Goal: Task Accomplishment & Management: Complete application form

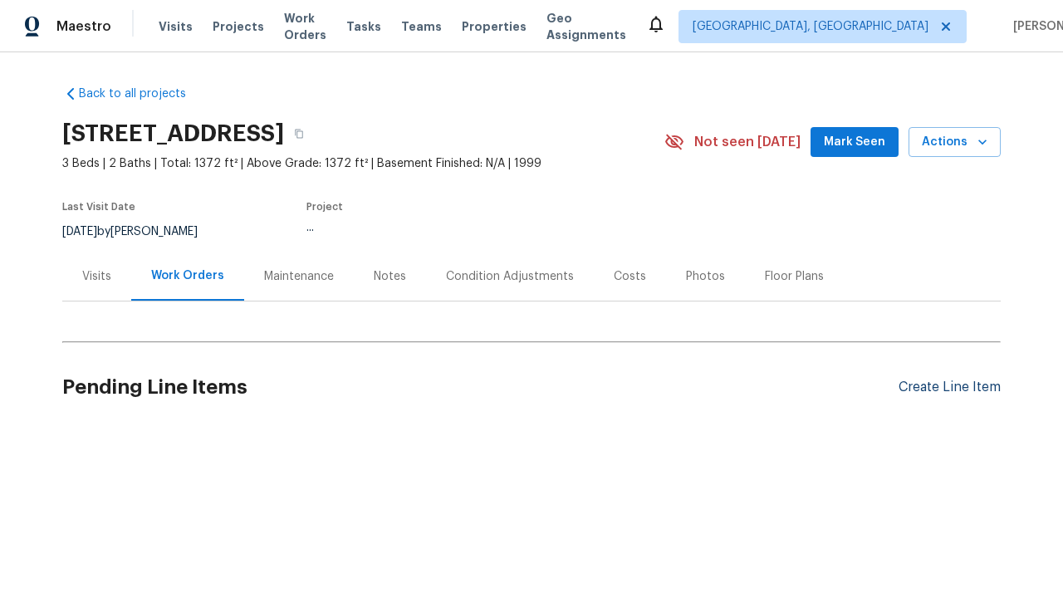
click at [950, 387] on div "Create Line Item" at bounding box center [950, 388] width 102 height 16
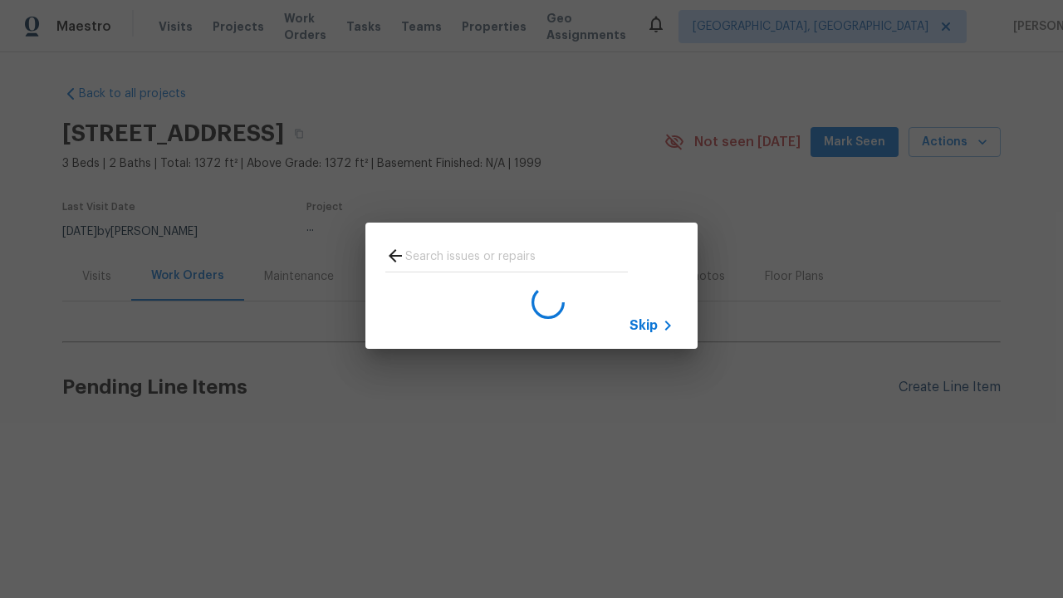
click at [644, 325] on span "Skip" at bounding box center [644, 325] width 28 height 17
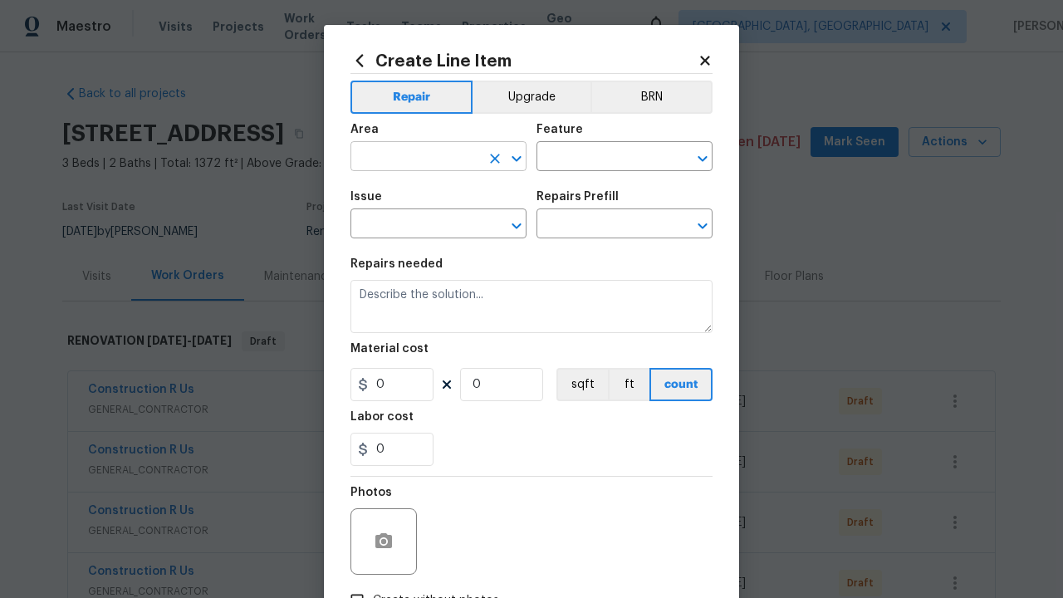
click at [415, 158] on input "text" at bounding box center [416, 158] width 130 height 26
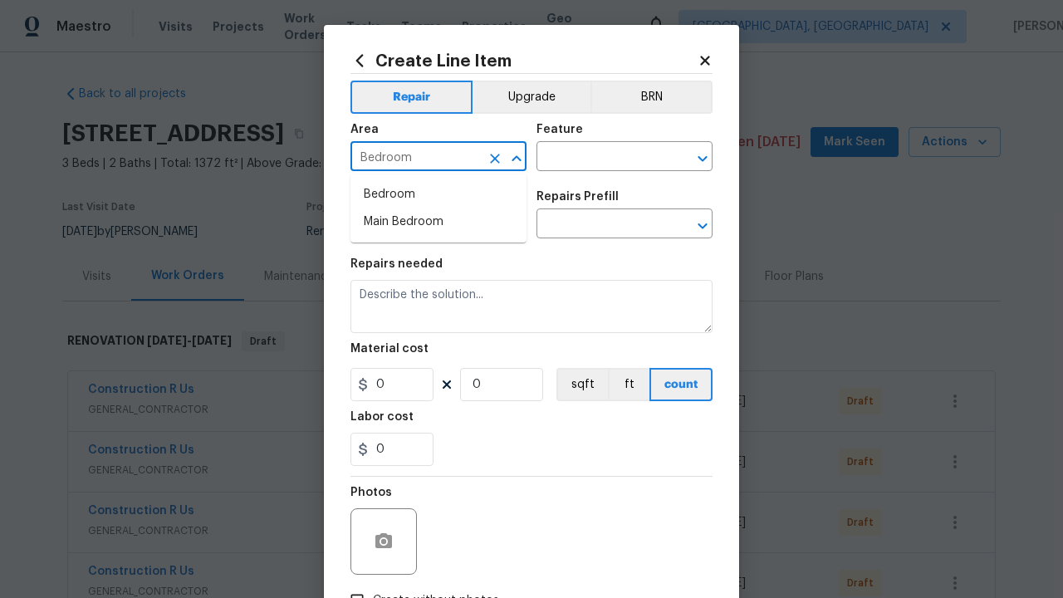
click at [439, 194] on li "Bedroom" at bounding box center [439, 194] width 176 height 27
type input "Bedroom"
click at [601, 158] on input "text" at bounding box center [602, 158] width 130 height 26
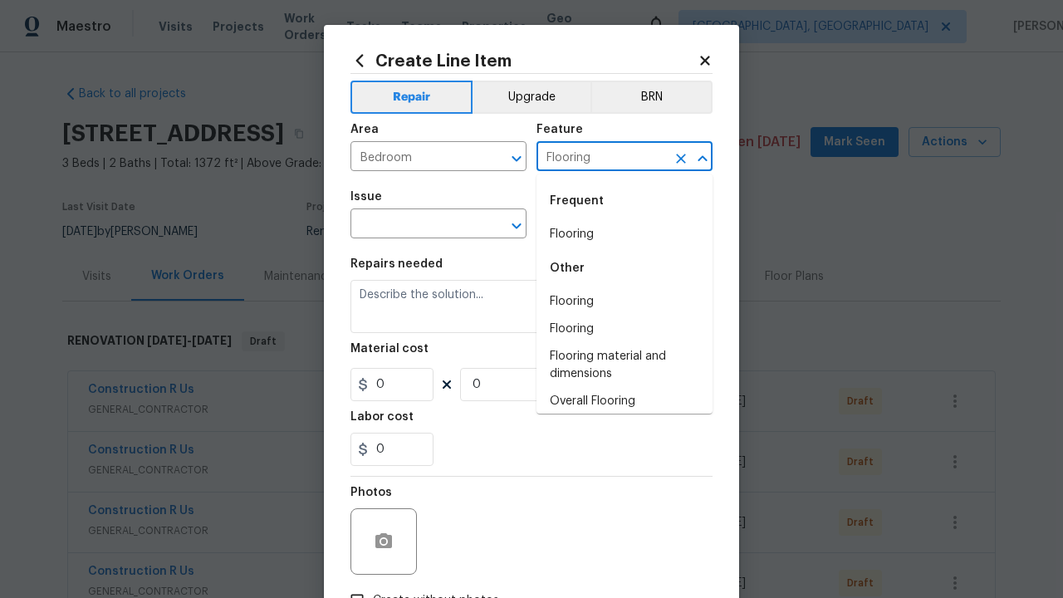
click at [625, 234] on li "Flooring" at bounding box center [625, 234] width 176 height 27
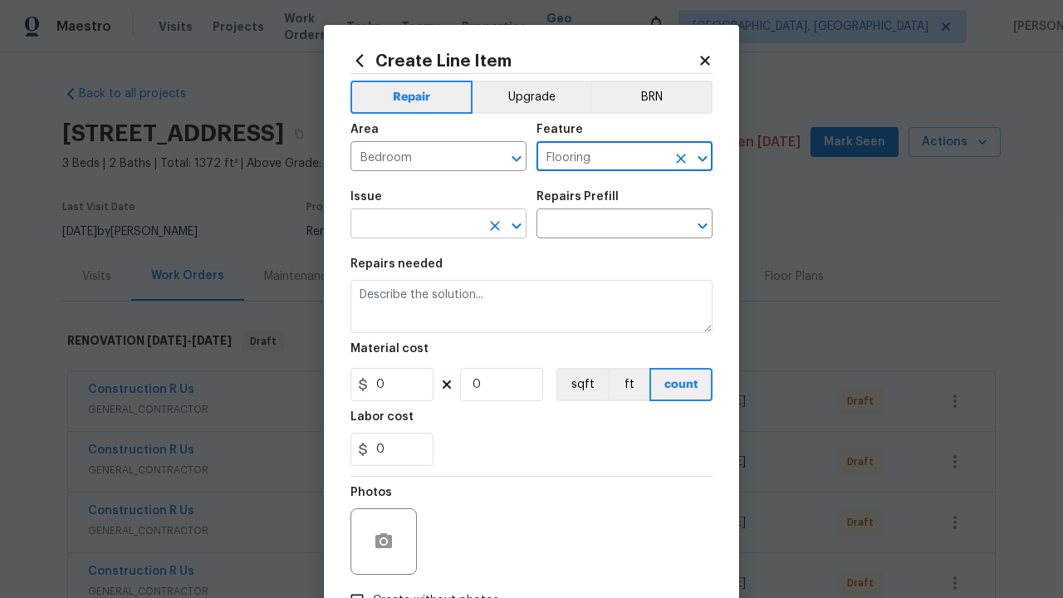
type input "Flooring"
click at [415, 225] on input "text" at bounding box center [416, 226] width 130 height 26
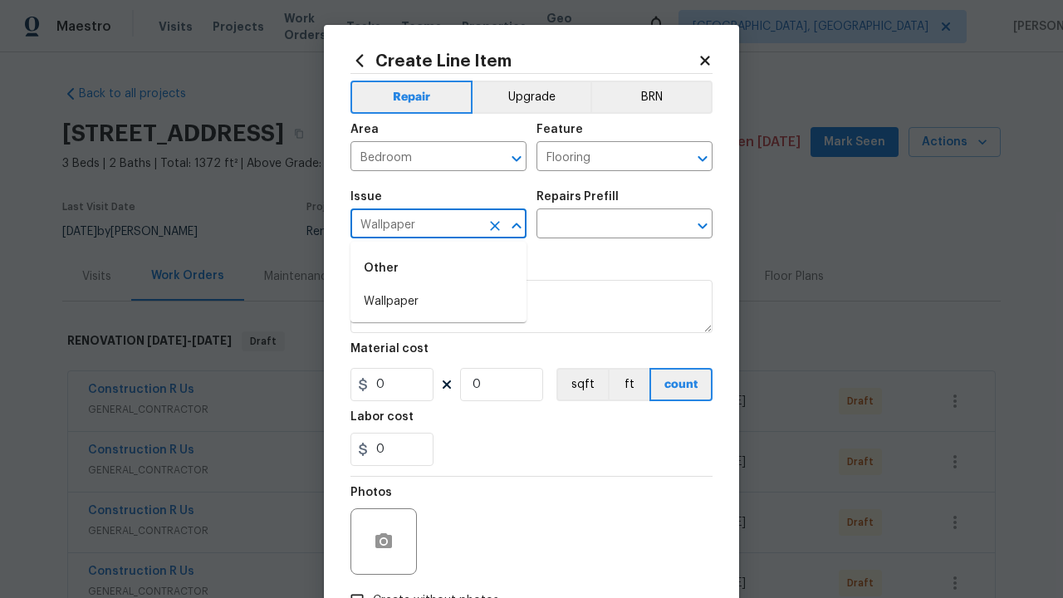
click at [439, 302] on li "Wallpaper" at bounding box center [439, 301] width 176 height 27
type input "Wallpaper"
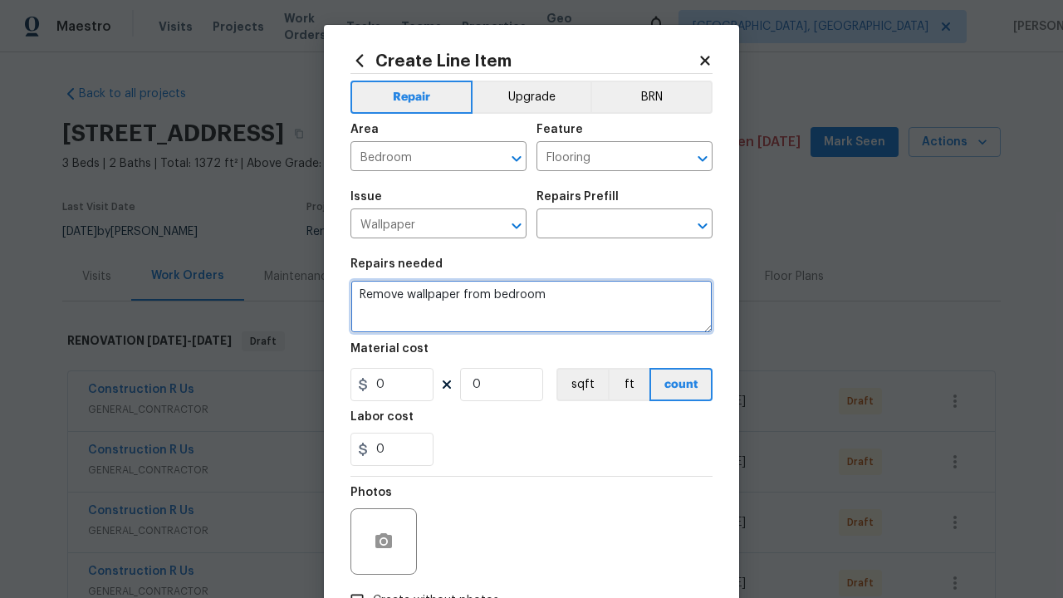
type textarea "Remove wallpaper from bedroom"
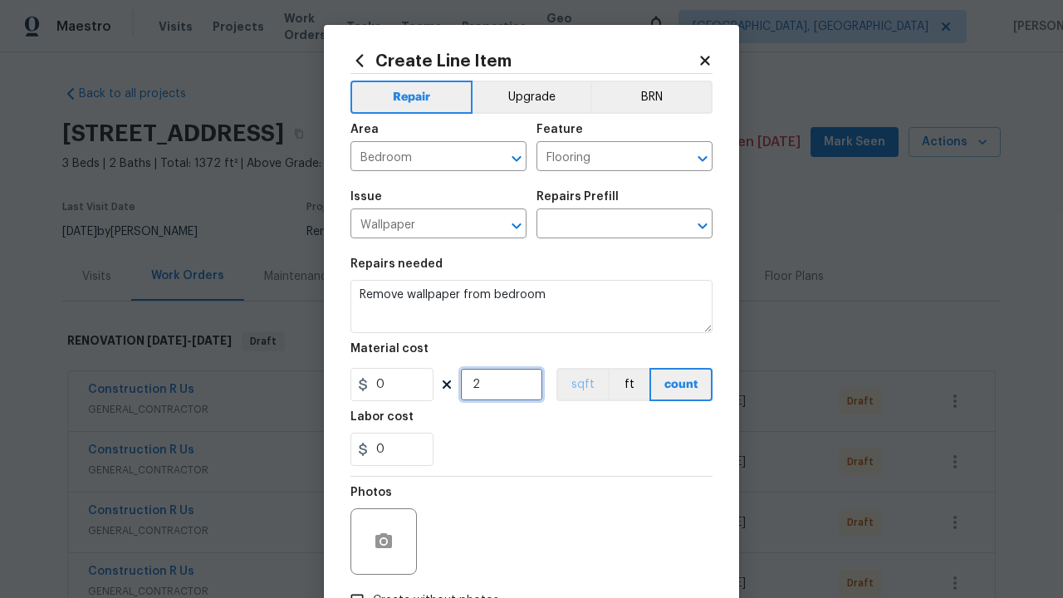
type input "2"
click at [581, 385] on button "sqft" at bounding box center [583, 384] width 52 height 33
click at [357, 585] on input "Create without photos" at bounding box center [357, 601] width 32 height 32
checkbox input "true"
